Goal: Information Seeking & Learning: Understand process/instructions

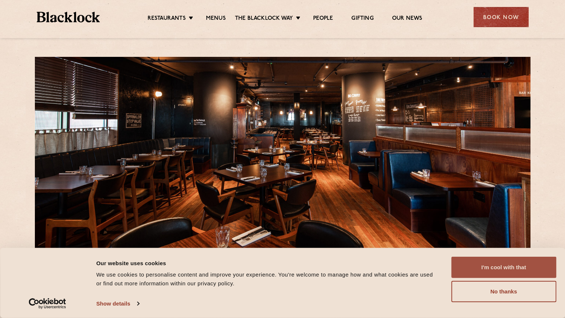
click at [470, 268] on button "I'm cool with that" at bounding box center [503, 267] width 105 height 21
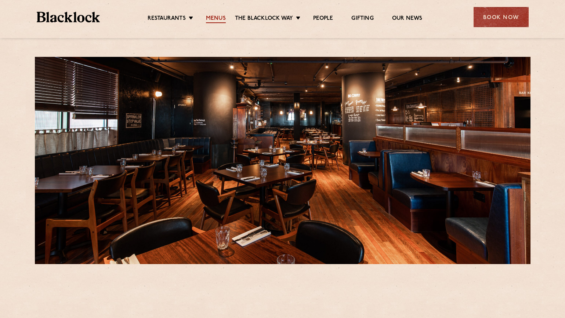
click at [213, 19] on link "Menus" at bounding box center [216, 19] width 20 height 8
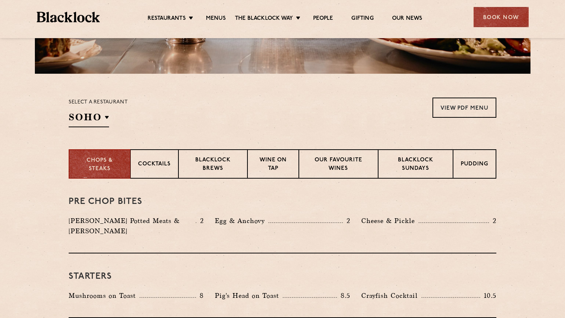
scroll to position [195, 0]
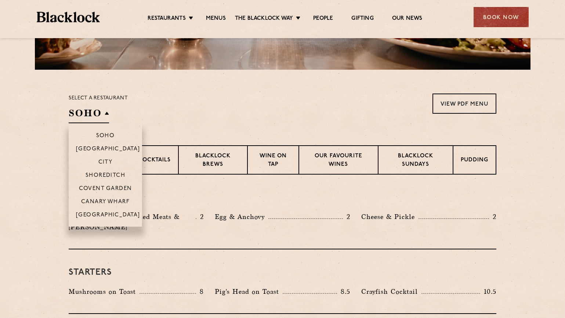
click at [83, 118] on h2 "SOHO" at bounding box center [89, 115] width 40 height 17
click at [107, 164] on p "City" at bounding box center [105, 162] width 14 height 7
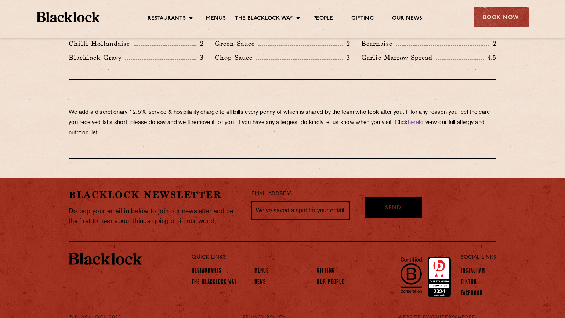
scroll to position [1281, 0]
